Goal: Task Accomplishment & Management: Manage account settings

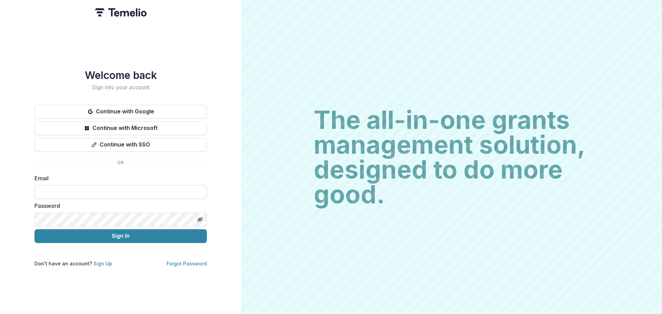
click at [125, 186] on input at bounding box center [120, 192] width 172 height 14
click at [203, 217] on button "Toggle password visibility" at bounding box center [199, 219] width 11 height 11
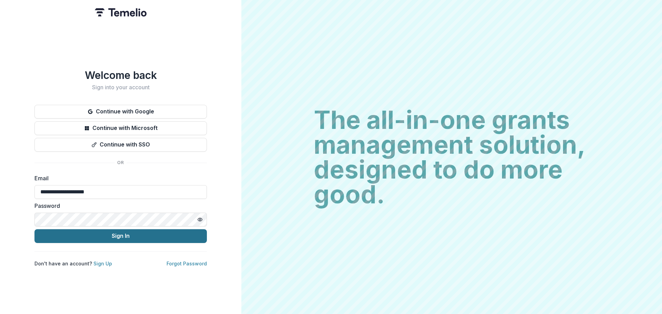
click at [170, 233] on button "Sign In" at bounding box center [120, 236] width 172 height 14
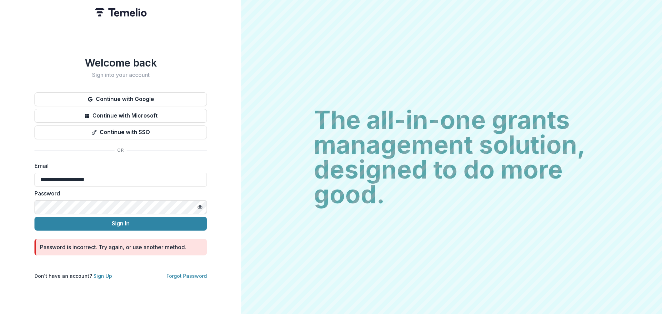
click at [138, 185] on form "**********" at bounding box center [120, 209] width 172 height 94
click at [135, 179] on input "**********" at bounding box center [120, 180] width 172 height 14
click at [123, 219] on button "Sign In" at bounding box center [120, 224] width 172 height 14
type input "**********"
click at [119, 224] on button "Sign In" at bounding box center [120, 224] width 172 height 14
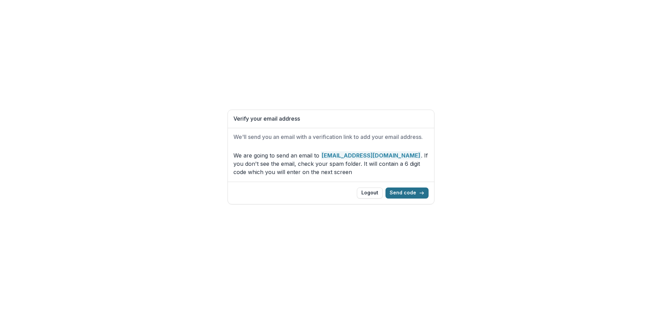
click at [406, 193] on button "Send code" at bounding box center [406, 193] width 43 height 11
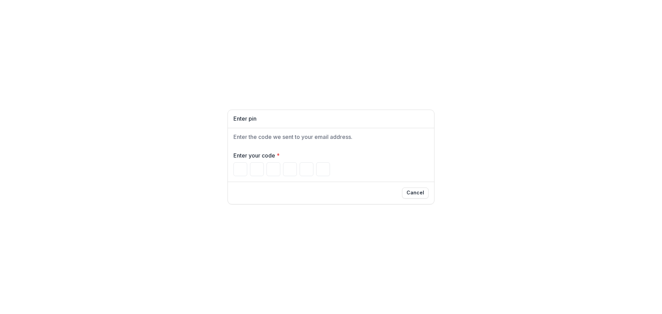
type input "*"
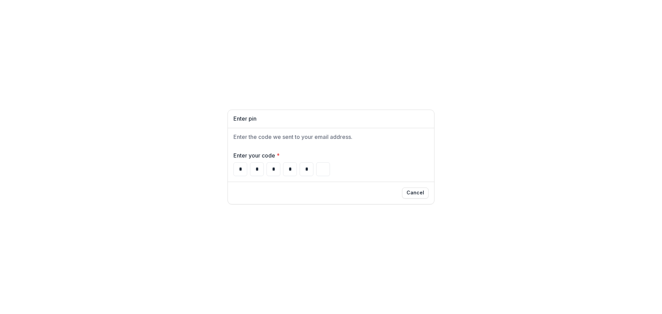
type input "*"
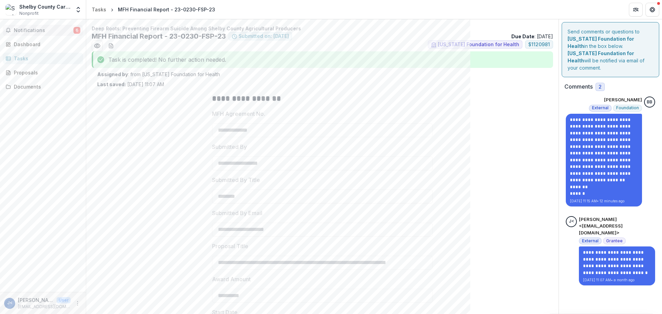
click at [57, 31] on span "Notifications" at bounding box center [44, 31] width 60 height 6
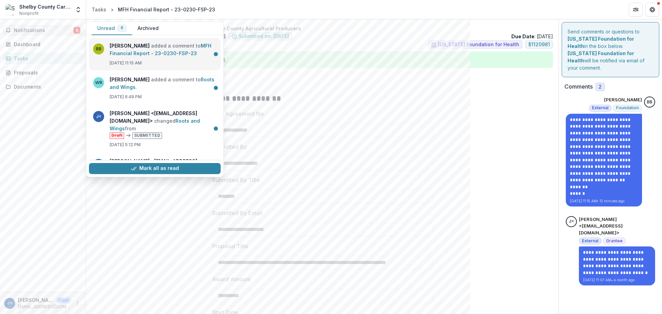
click at [128, 47] on link "MFH Financial Report - 23-0230-FSP-23" at bounding box center [161, 49] width 102 height 13
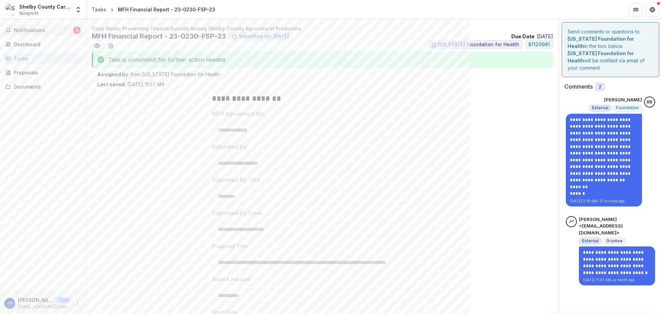
click at [45, 29] on span "Notifications" at bounding box center [44, 31] width 60 height 6
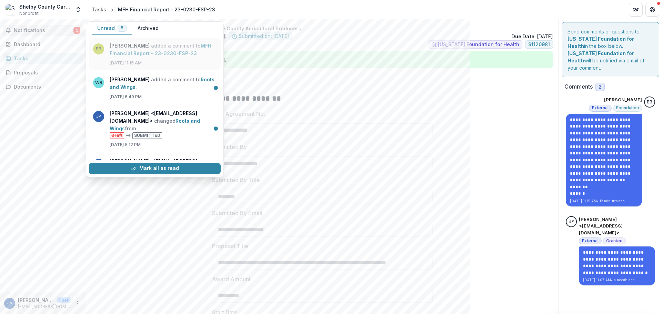
click at [128, 56] on link "MFH Financial Report - 23-0230-FSP-23" at bounding box center [161, 49] width 102 height 13
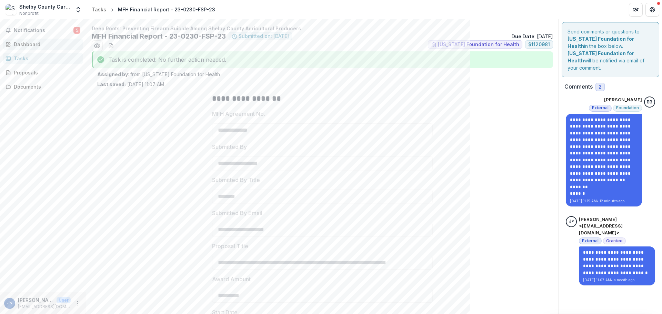
click at [32, 41] on div "Dashboard" at bounding box center [46, 44] width 64 height 7
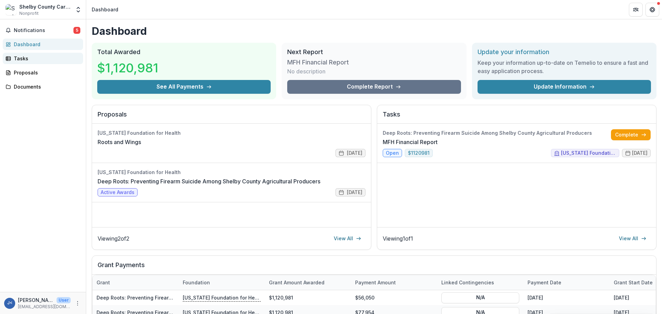
click at [27, 63] on link "Tasks" at bounding box center [43, 58] width 80 height 11
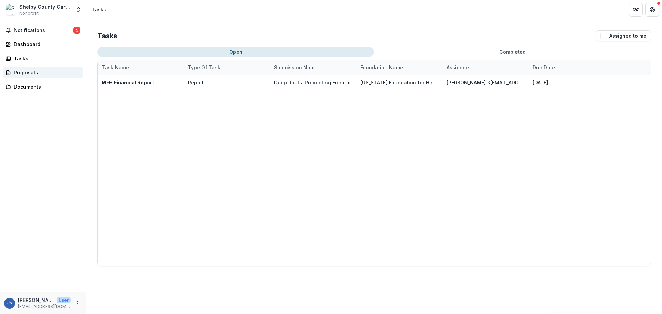
click at [17, 72] on div "Proposals" at bounding box center [46, 72] width 64 height 7
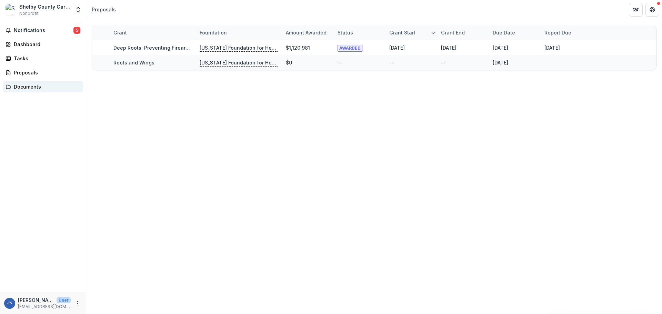
click at [23, 88] on div "Documents" at bounding box center [46, 86] width 64 height 7
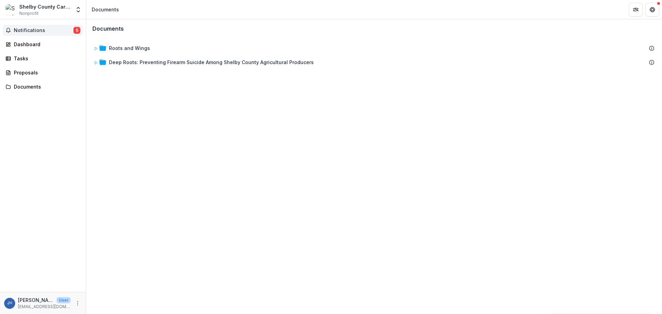
click at [20, 31] on span "Notifications" at bounding box center [44, 31] width 60 height 6
click at [22, 39] on link "Dashboard" at bounding box center [43, 44] width 80 height 11
